Goal: Find specific page/section: Find specific page/section

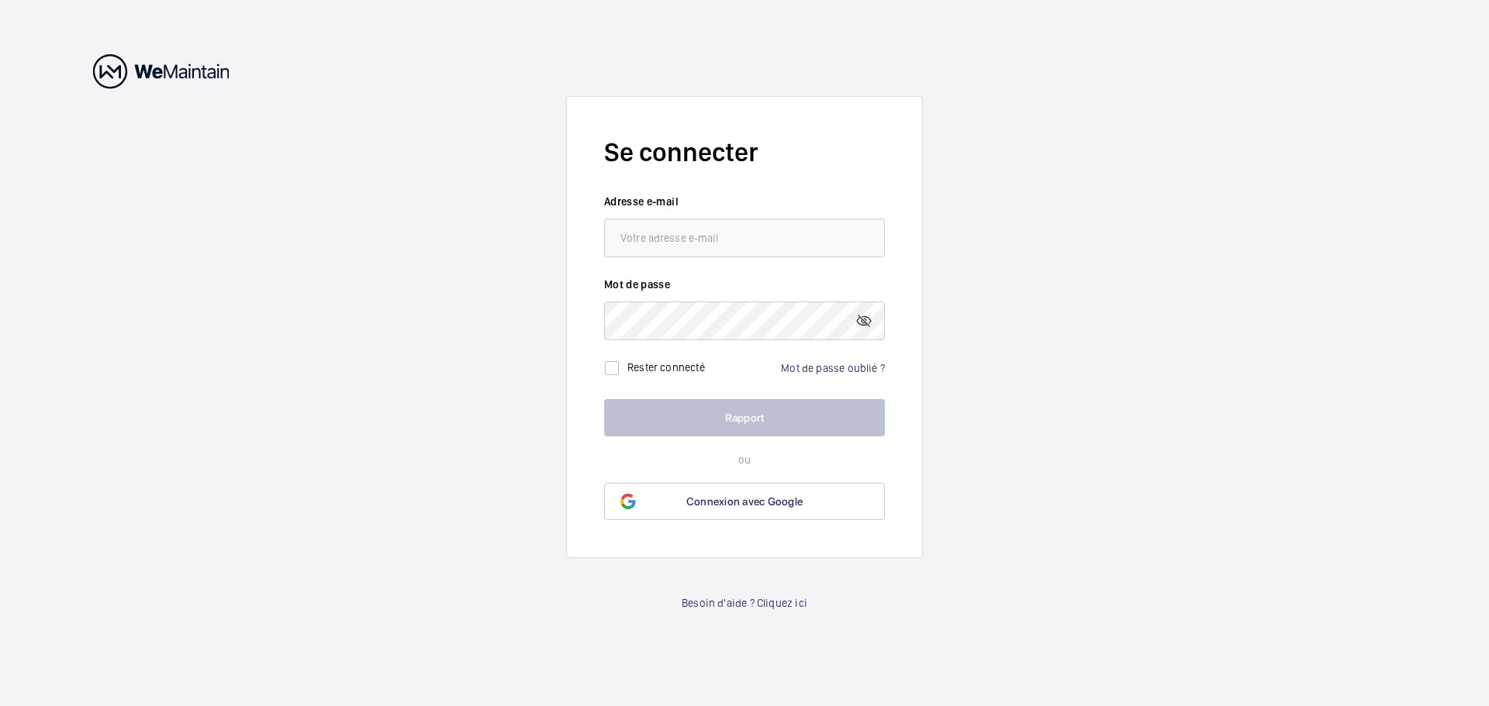
type input "[EMAIL_ADDRESS][DOMAIN_NAME]"
click at [751, 503] on font "Connexion avec Google" at bounding box center [744, 501] width 116 height 12
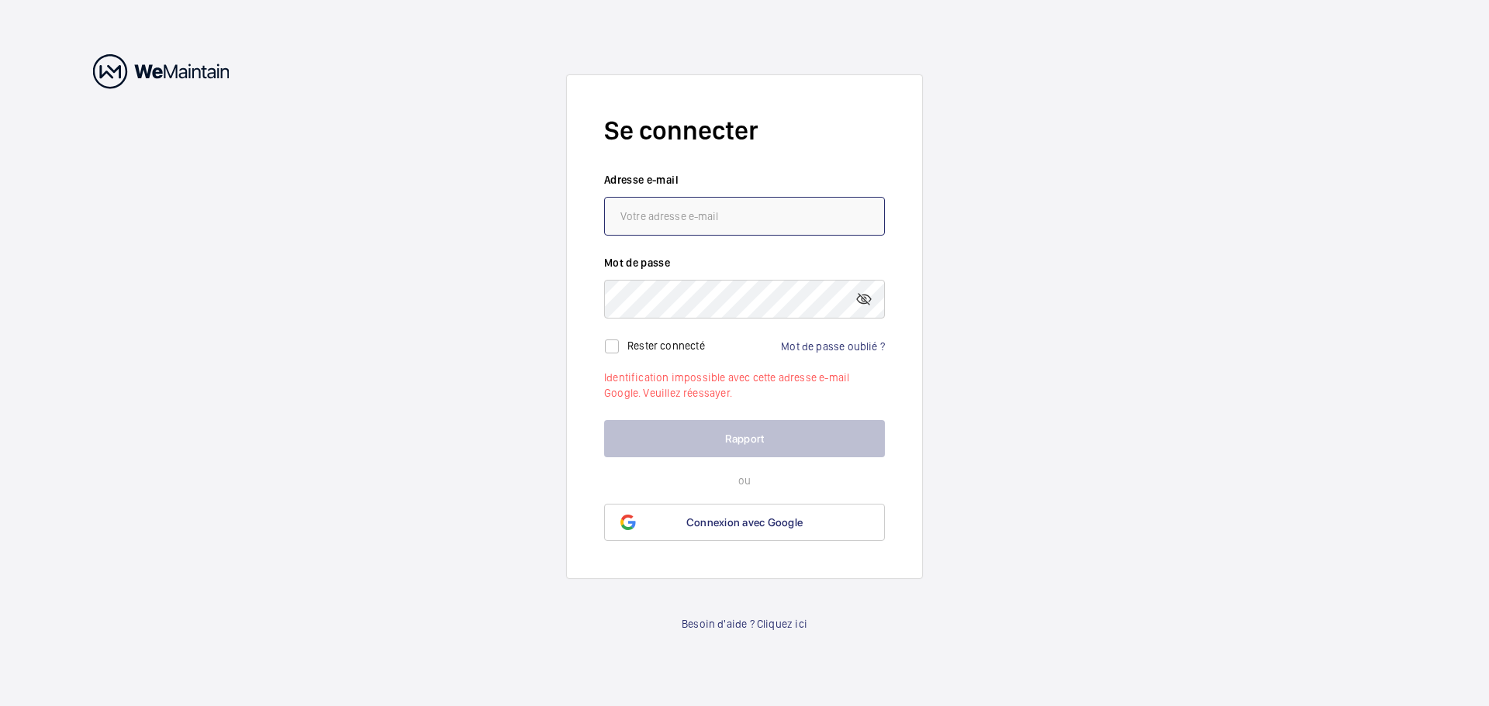
click at [664, 213] on input "email" at bounding box center [744, 216] width 281 height 39
drag, startPoint x: 747, startPoint y: 216, endPoint x: 566, endPoint y: 219, distance: 181.5
click at [566, 219] on form "Se connecter Adresse e-mail cbonnemains@yahoo.fr Mot de passe Rester connecté M…" at bounding box center [744, 326] width 357 height 505
type input "carole.bonnemains@snef.fr"
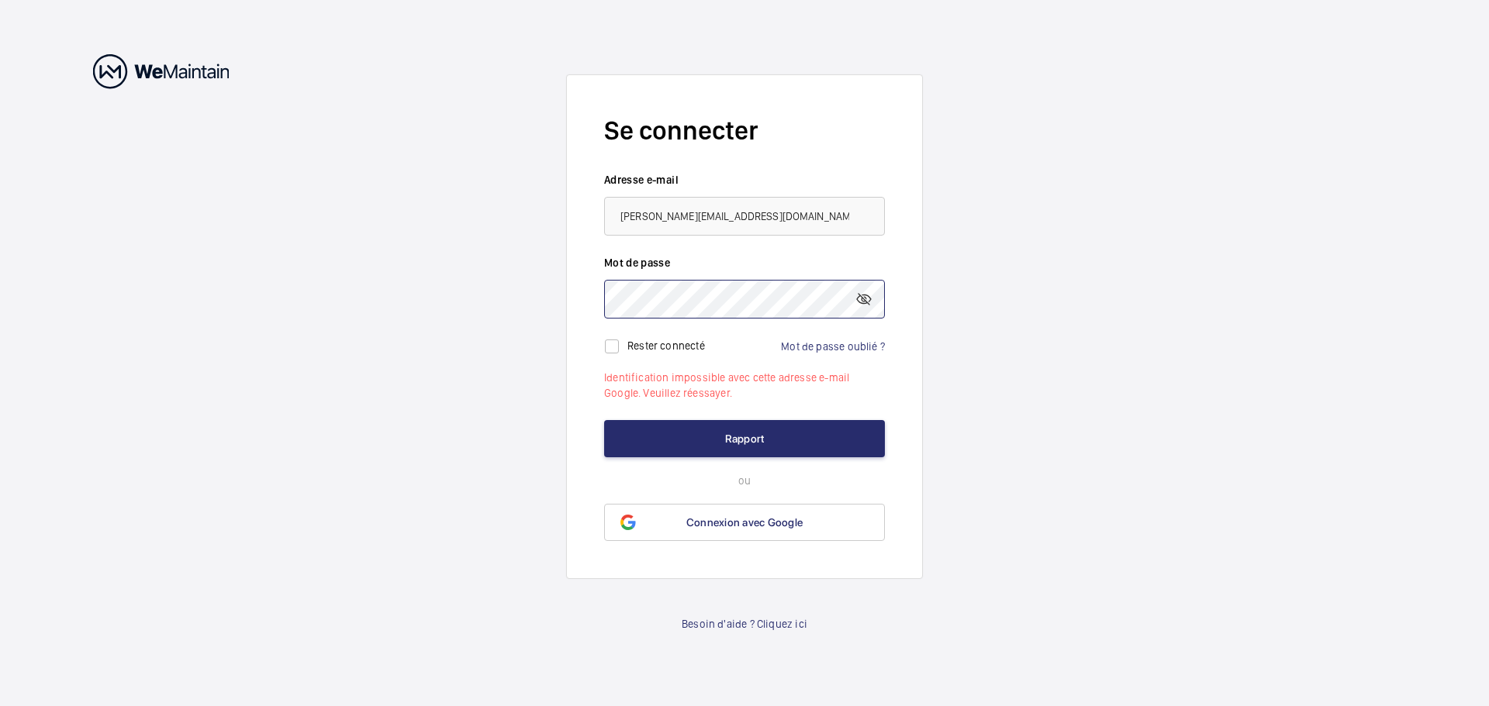
click at [604, 420] on button "Rapport" at bounding box center [744, 438] width 281 height 37
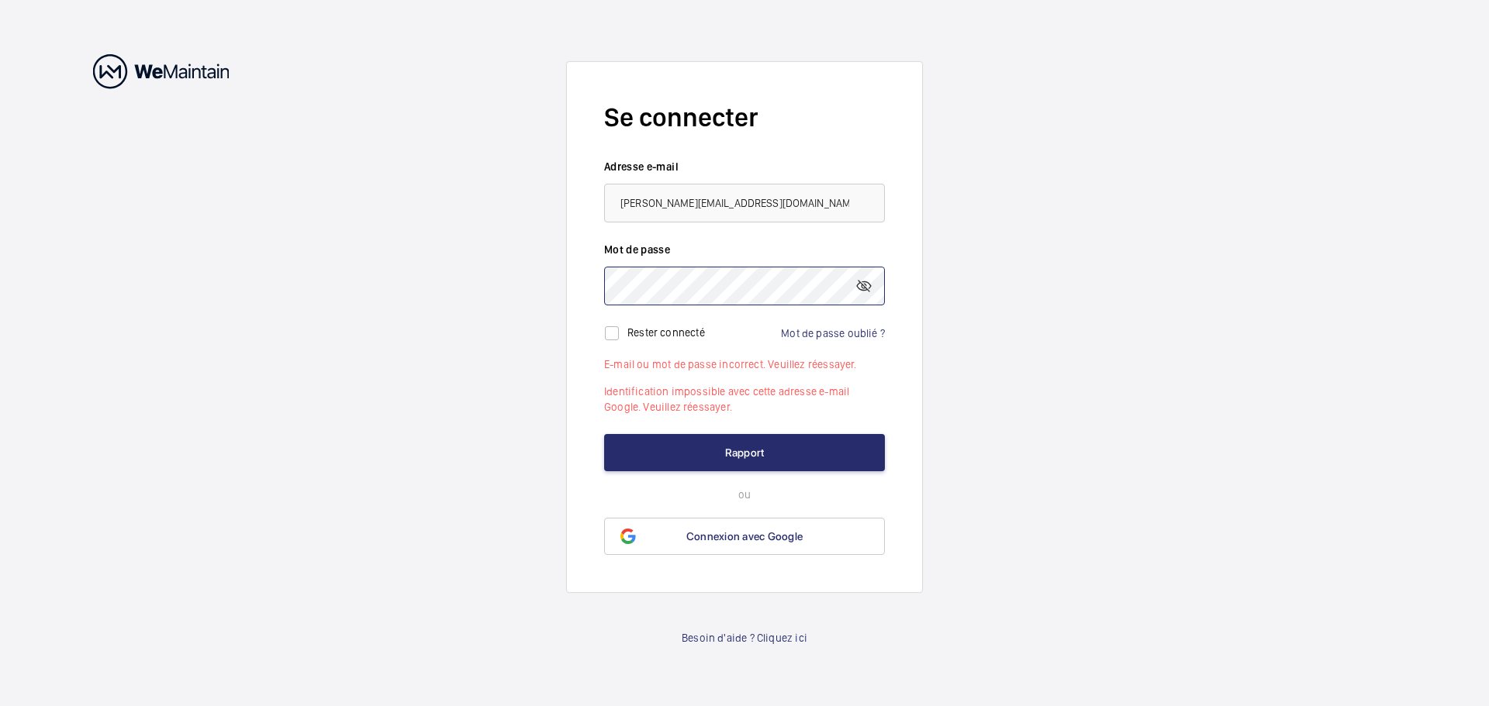
click at [579, 278] on form "Se connecter Adresse e-mail carole.bonnemains@snef.fr Mot de passe Rester conne…" at bounding box center [744, 327] width 357 height 532
click at [604, 434] on button "Rapport" at bounding box center [744, 452] width 281 height 37
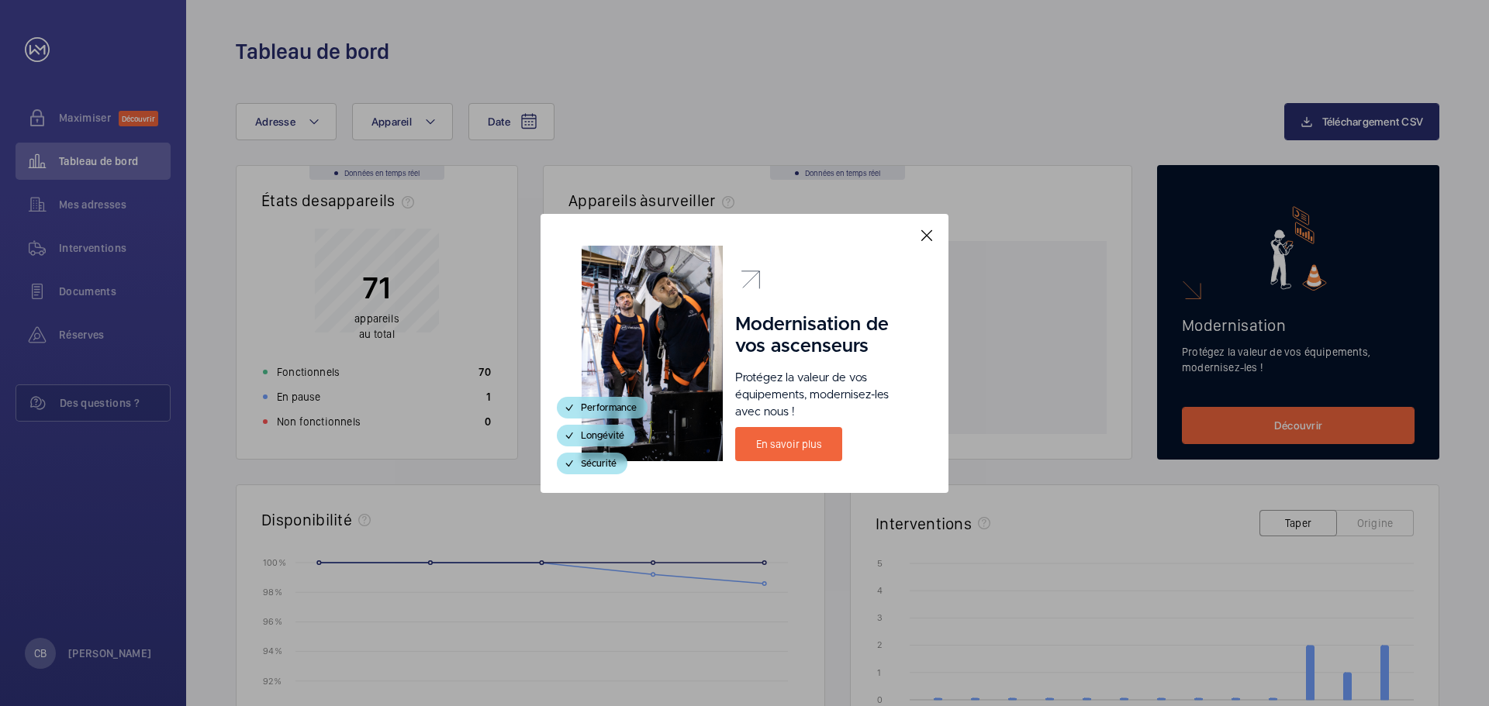
click at [918, 236] on mat-icon at bounding box center [926, 235] width 19 height 19
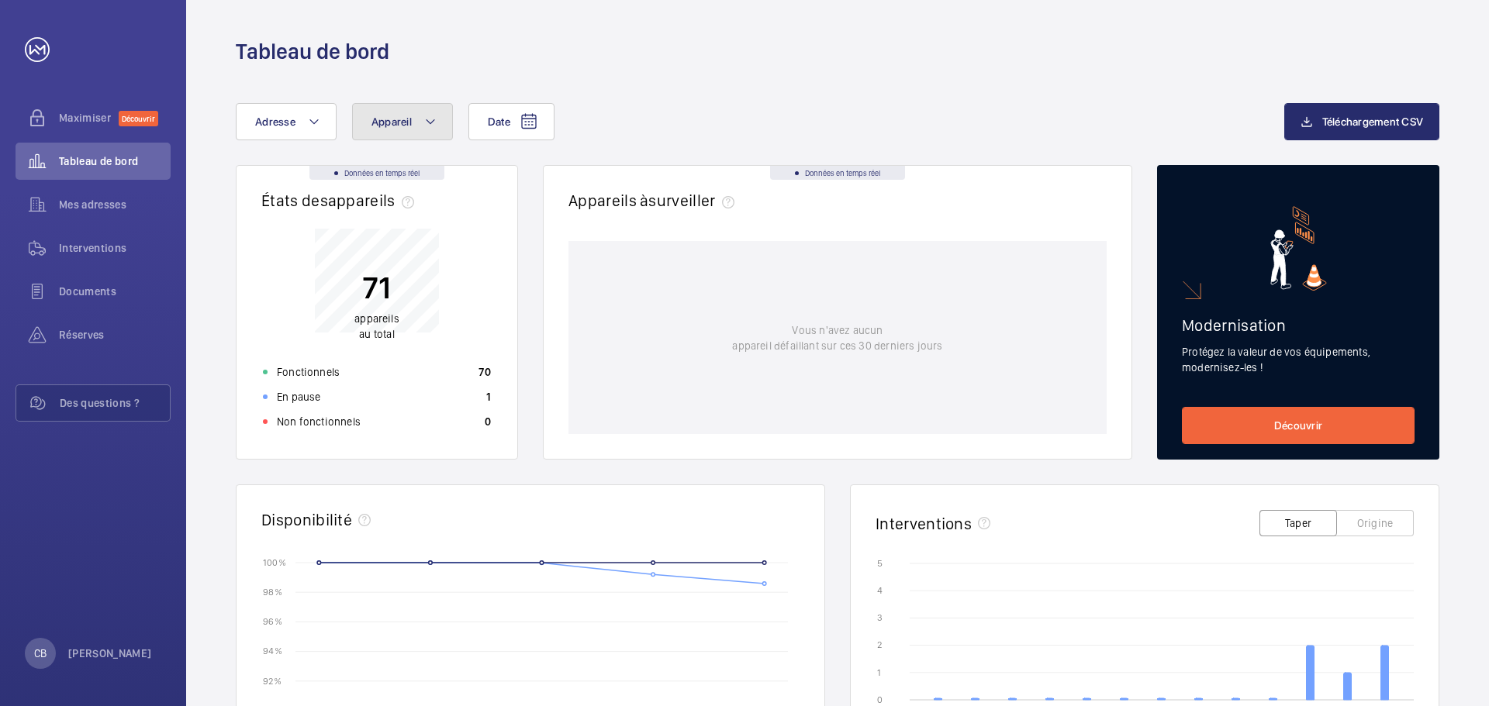
click at [388, 123] on font "Appareil" at bounding box center [391, 122] width 40 height 12
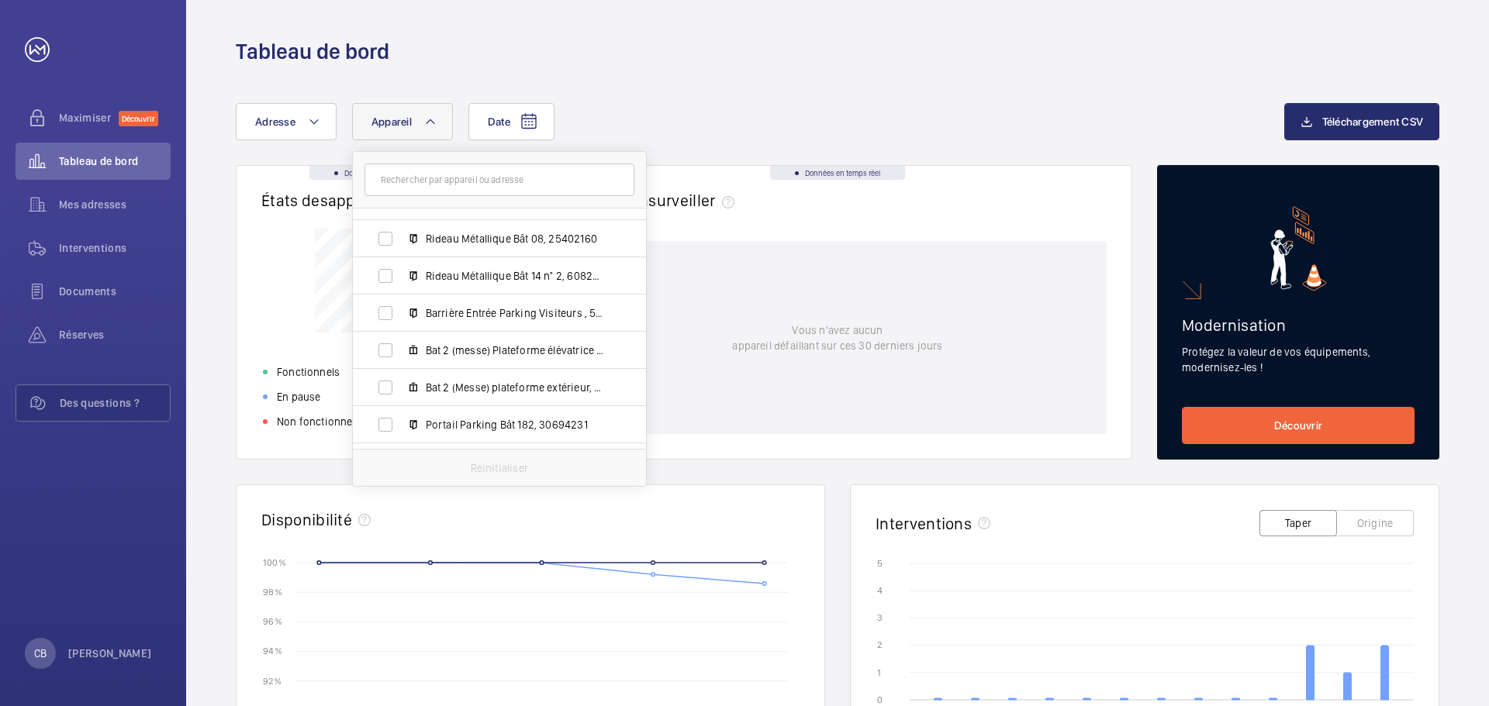
scroll to position [388, 0]
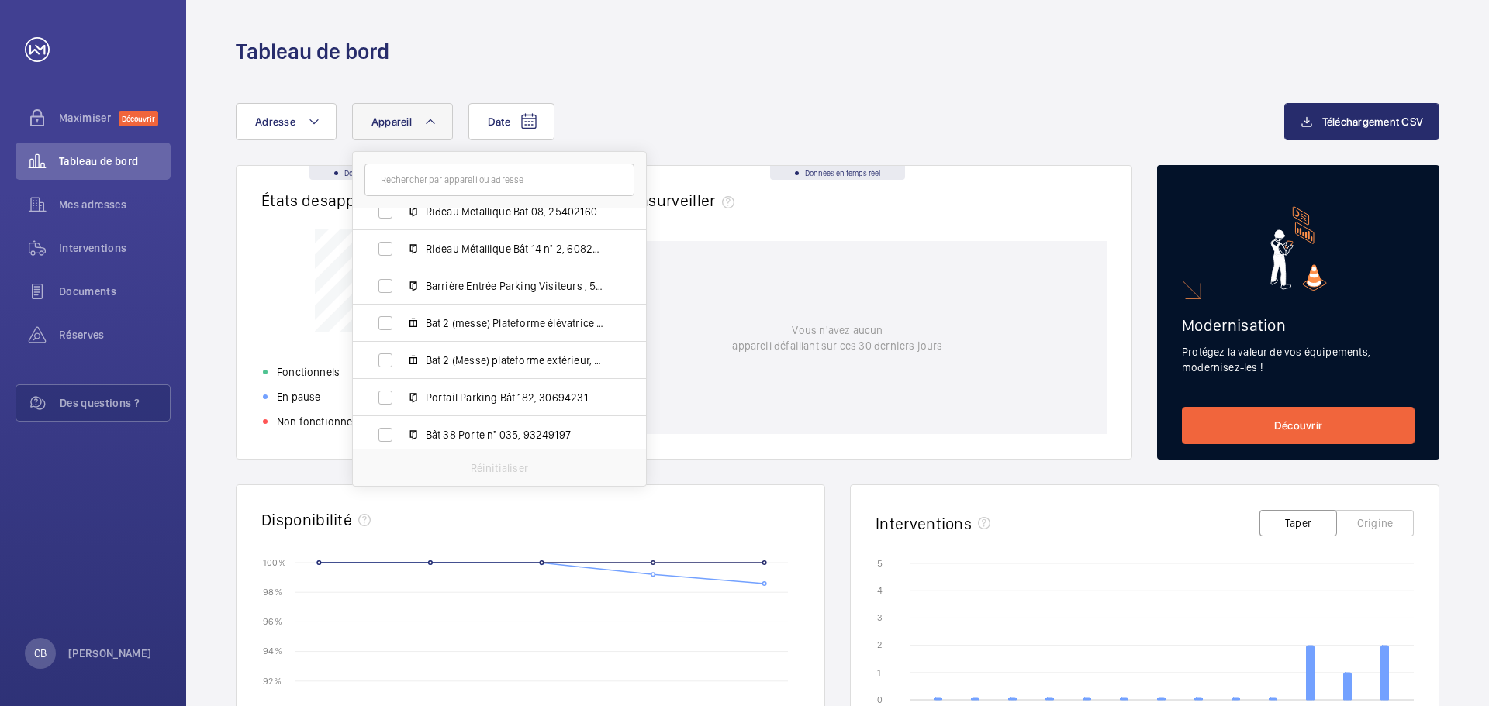
click at [801, 96] on div "Date Adresse Appareil Fort de Vanves - 27 Bd de Stalingrad, 92240 MALAKOFF EPMR…" at bounding box center [837, 601] width 1303 height 1070
